Goal: Find contact information: Find contact information

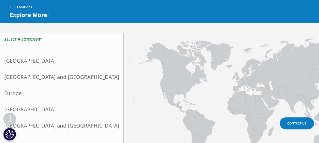
scroll to position [122, 0]
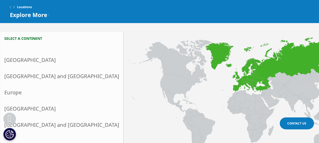
click at [14, 89] on link "Europe" at bounding box center [61, 92] width 123 height 16
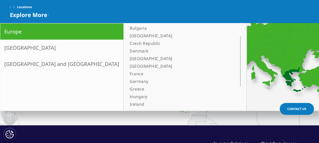
scroll to position [193, 0]
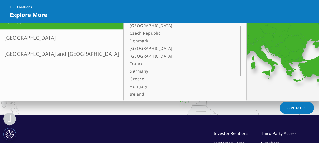
drag, startPoint x: 131, startPoint y: 65, endPoint x: 131, endPoint y: 71, distance: 5.8
click at [238, 71] on div at bounding box center [240, 36] width 4 height 120
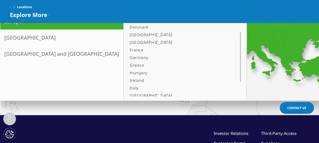
click at [238, 71] on div at bounding box center [240, 36] width 4 height 120
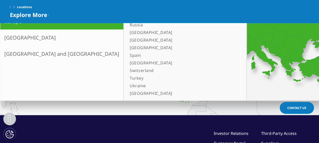
click at [131, 102] on div "Select a continent [GEOGRAPHIC_DATA] X Country [GEOGRAPHIC_DATA] [GEOGRAPHIC_DA…" at bounding box center [159, 12] width 319 height 206
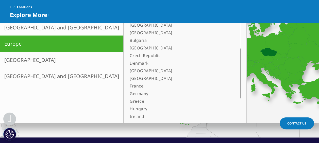
scroll to position [170, 0]
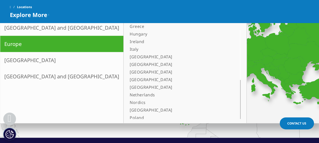
click at [128, 96] on link "Netherlands" at bounding box center [179, 95] width 102 height 8
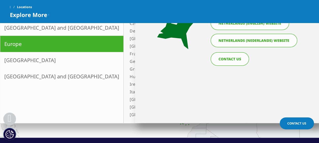
click at [231, 59] on link "CONTACT US" at bounding box center [230, 58] width 38 height 13
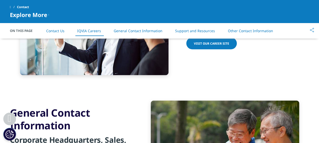
scroll to position [476, 0]
